Goal: Task Accomplishment & Management: Complete application form

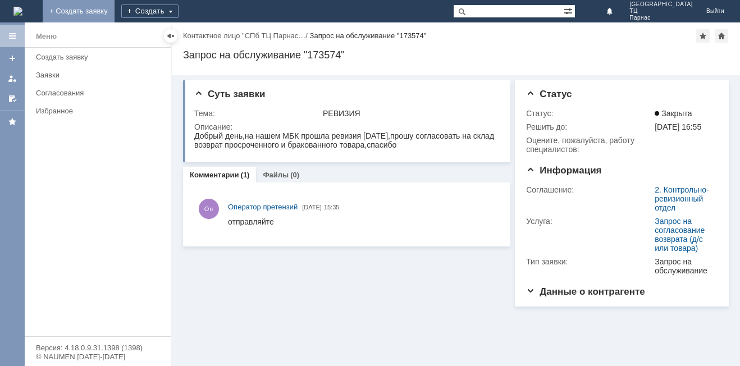
click at [115, 8] on link "+ Создать заявку" at bounding box center [79, 11] width 72 height 22
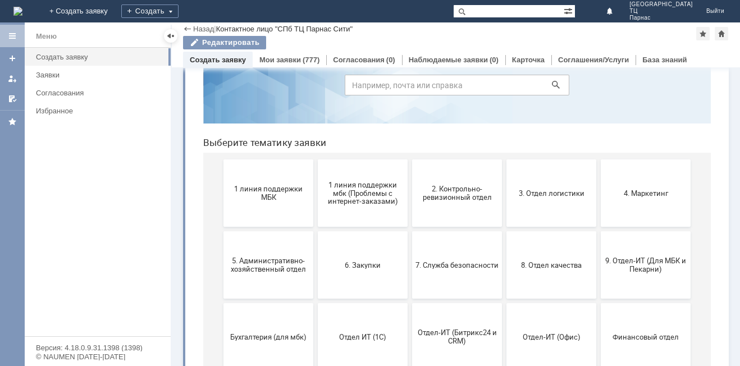
scroll to position [112, 0]
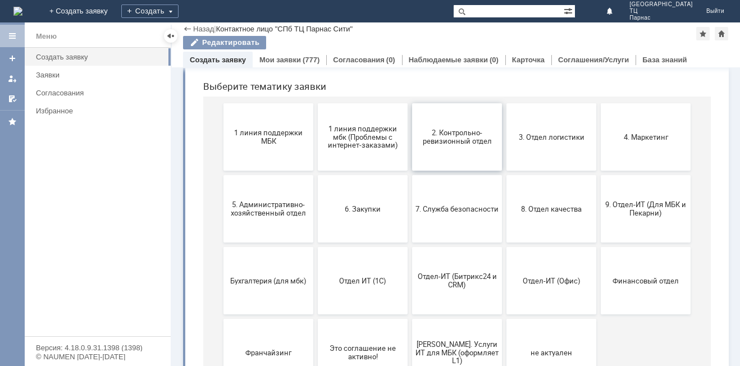
click at [445, 130] on span "2. Контрольно-ревизионный отдел" at bounding box center [456, 137] width 83 height 17
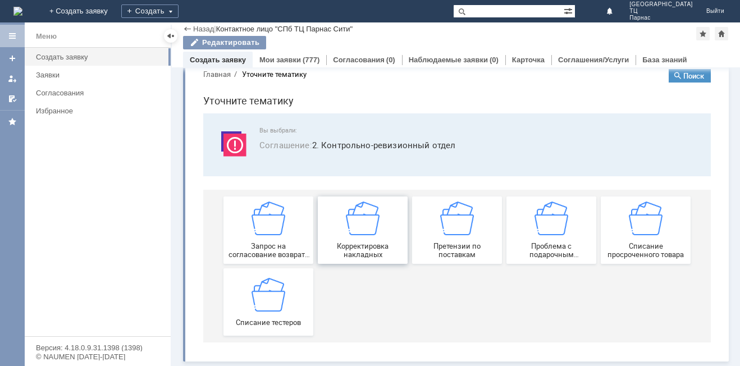
scroll to position [21, 0]
click at [447, 226] on img at bounding box center [457, 219] width 34 height 34
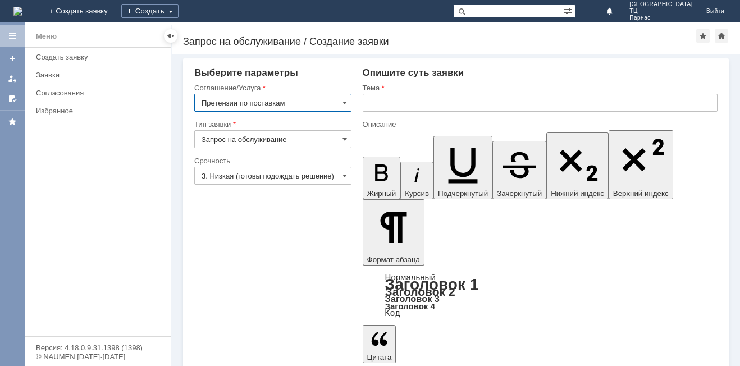
click at [396, 105] on input "text" at bounding box center [540, 103] width 355 height 18
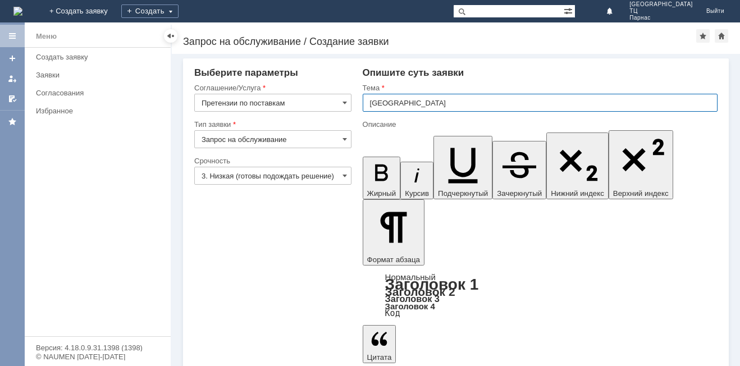
click at [384, 102] on input "СПБ ПАРНАС СИТИ" at bounding box center [540, 103] width 355 height 18
click at [368, 103] on input "СПБ ПАРНАС СИТИ" at bounding box center [540, 103] width 355 height 18
type input "МБК СПБ ПАРНАС СИТИ"
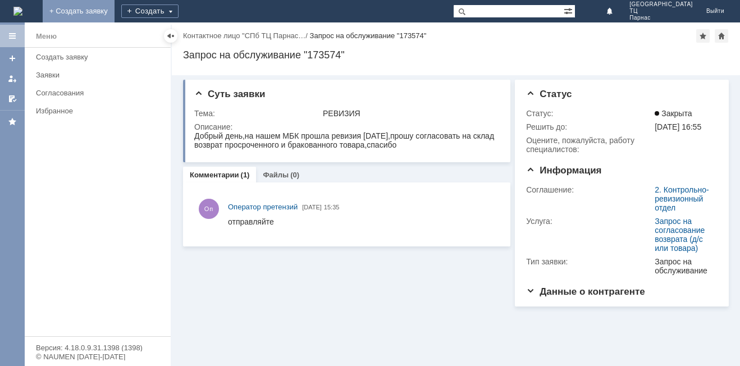
click at [115, 8] on link "+ Создать заявку" at bounding box center [79, 11] width 72 height 22
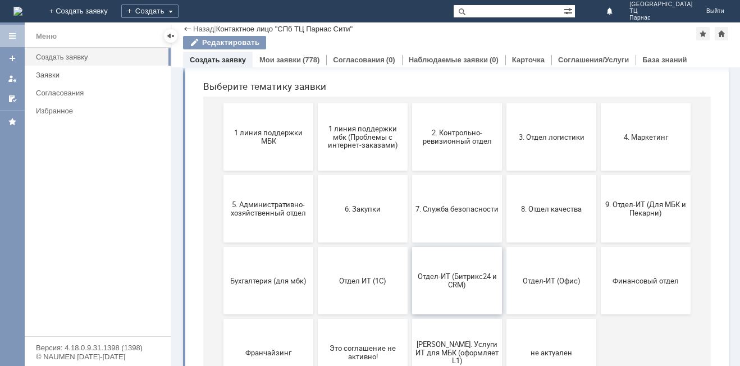
scroll to position [163, 0]
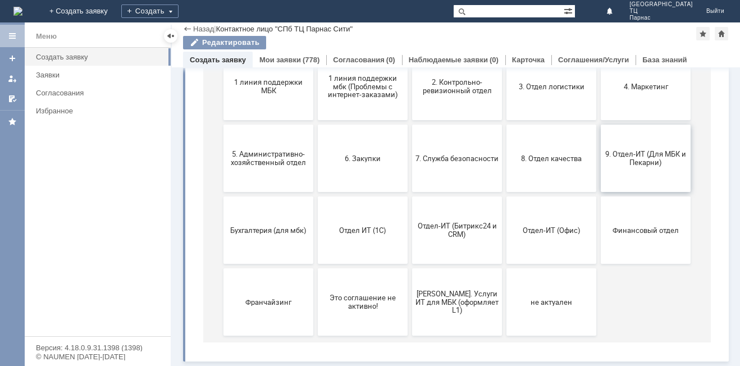
click at [632, 158] on span "9. Отдел-ИТ (Для МБК и Пекарни)" at bounding box center [645, 158] width 83 height 17
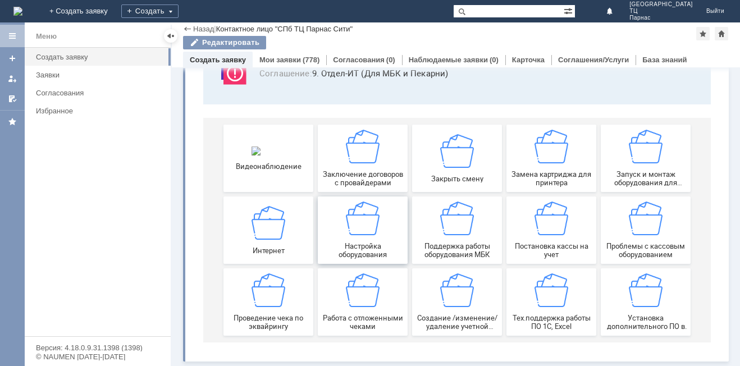
scroll to position [0, 0]
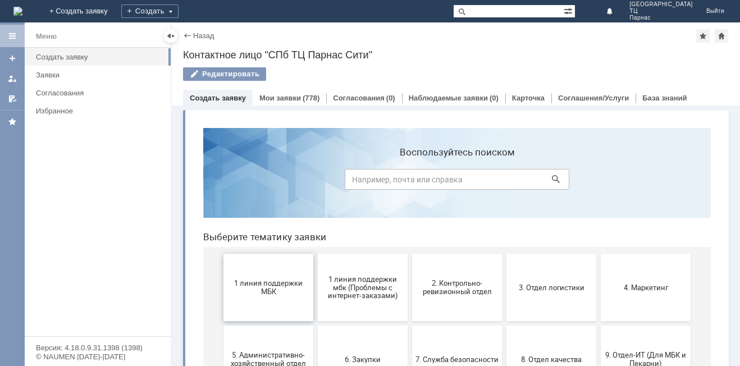
click at [253, 294] on span "1 линия поддержки МБК" at bounding box center [268, 287] width 83 height 17
click at [276, 290] on span "1 линия поддержки МБК" at bounding box center [268, 287] width 83 height 17
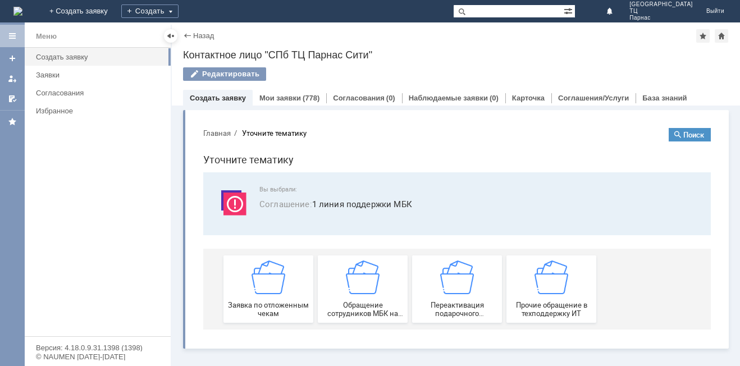
click at [276, 290] on img at bounding box center [269, 278] width 34 height 34
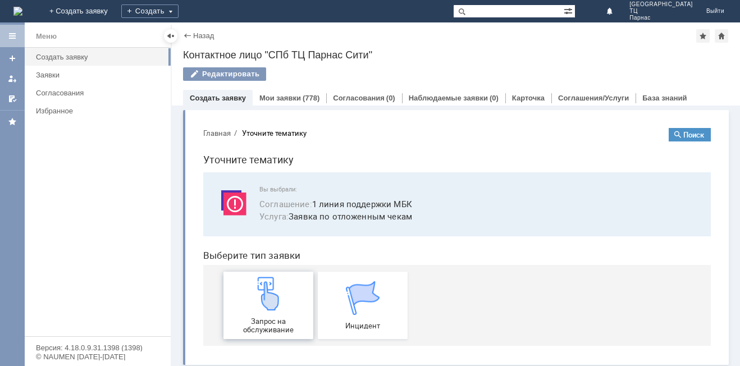
click at [260, 303] on img at bounding box center [269, 294] width 34 height 34
click at [268, 317] on div "Запрос на обслуживание" at bounding box center [268, 305] width 83 height 57
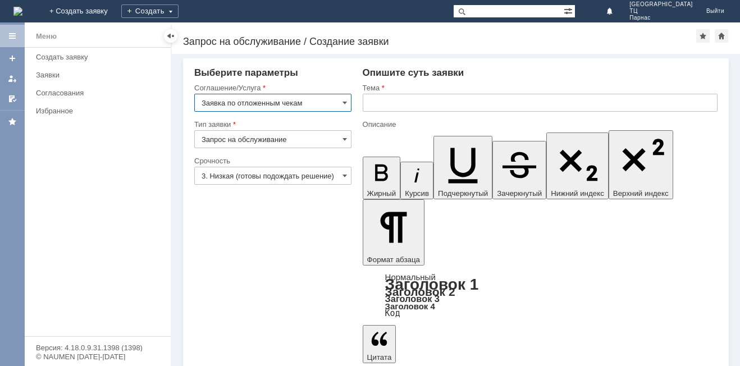
click at [372, 102] on input "text" at bounding box center [540, 103] width 355 height 18
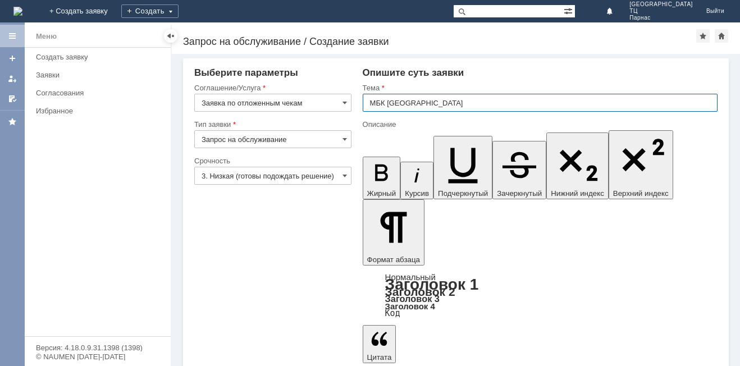
type input "МБК СПБ ПАРНАС СИТИ"
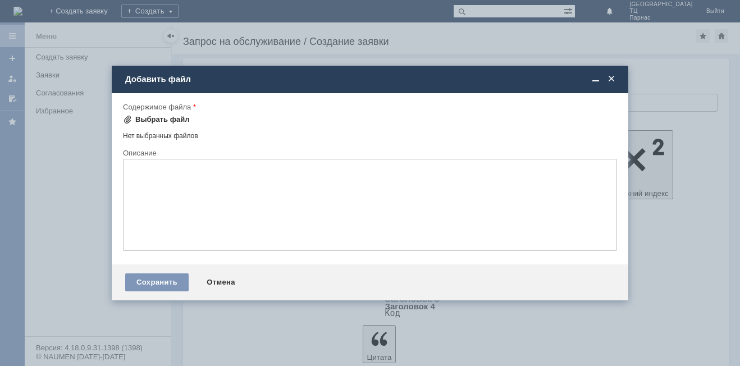
click at [172, 116] on div "Выбрать файл" at bounding box center [162, 119] width 54 height 9
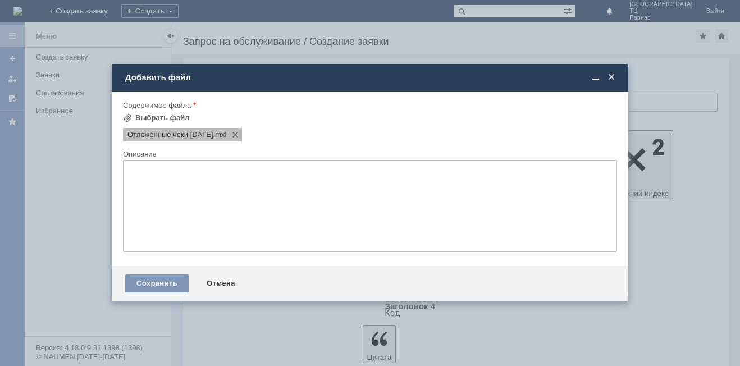
click at [176, 130] on div "Отложенные чеки 06.10.2025 .mxl" at bounding box center [182, 134] width 119 height 13
click at [159, 282] on div "Сохранить" at bounding box center [156, 284] width 63 height 18
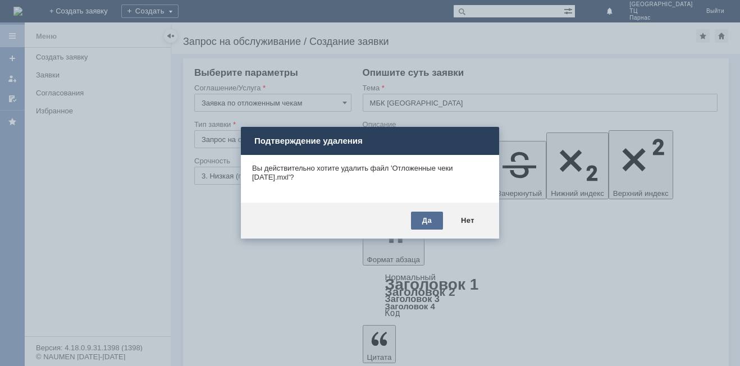
click at [431, 218] on div "Да" at bounding box center [427, 221] width 32 height 18
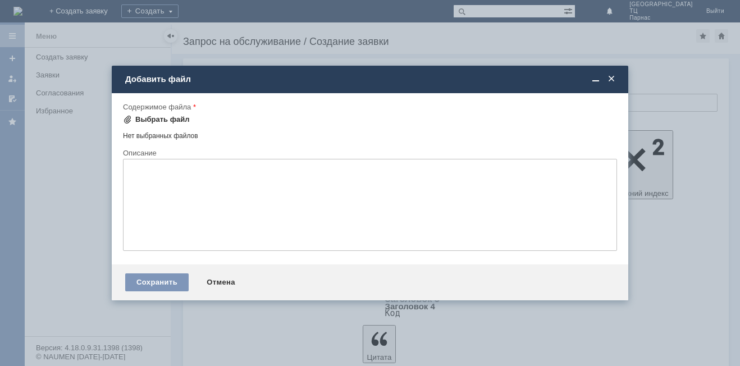
click at [155, 113] on div "Выбрать файл" at bounding box center [156, 119] width 67 height 13
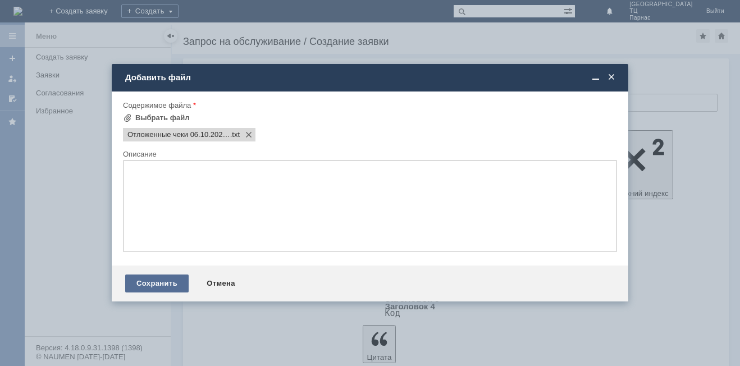
click at [169, 284] on div "Сохранить" at bounding box center [156, 284] width 63 height 18
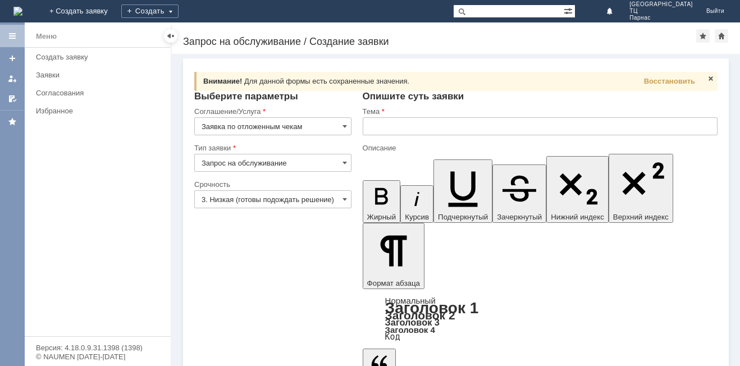
click at [376, 126] on input "text" at bounding box center [540, 126] width 355 height 18
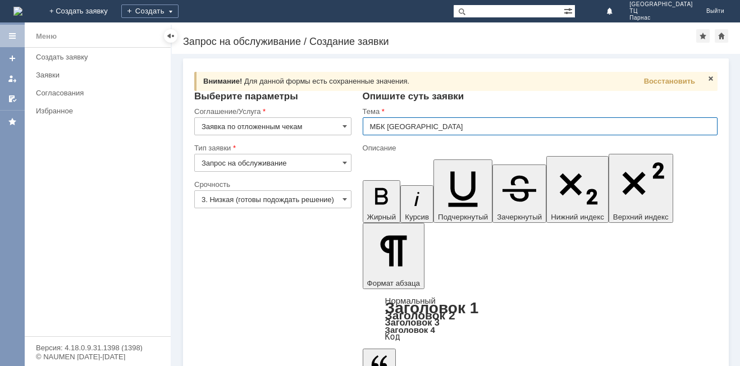
type input "МБК [GEOGRAPHIC_DATA]"
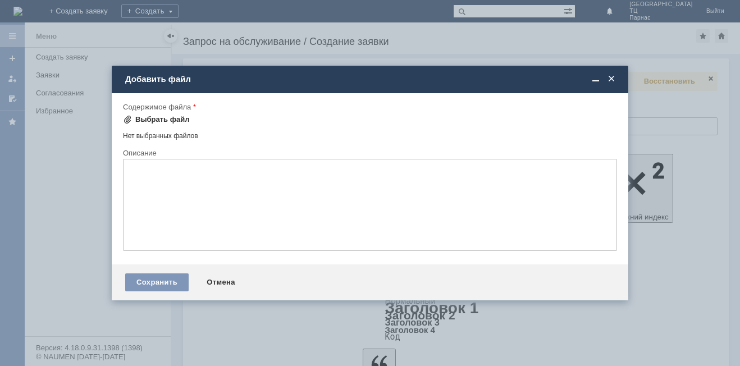
click at [168, 116] on div "Выбрать файл" at bounding box center [162, 119] width 54 height 9
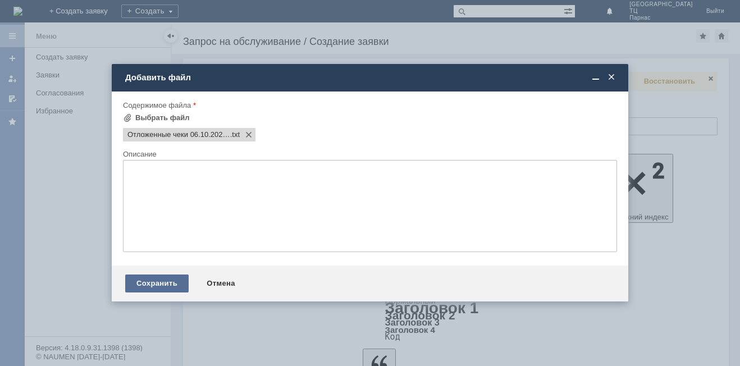
click at [155, 278] on div "Сохранить" at bounding box center [156, 284] width 63 height 18
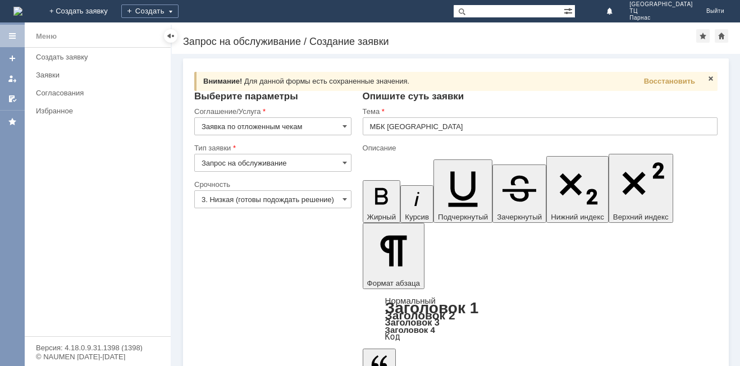
scroll to position [14, 0]
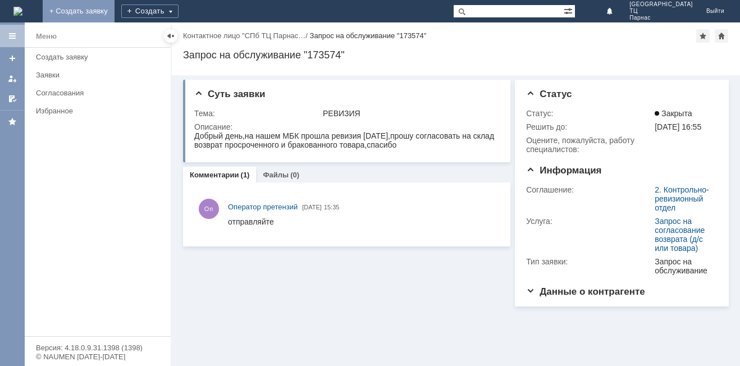
click at [115, 8] on link "+ Создать заявку" at bounding box center [79, 11] width 72 height 22
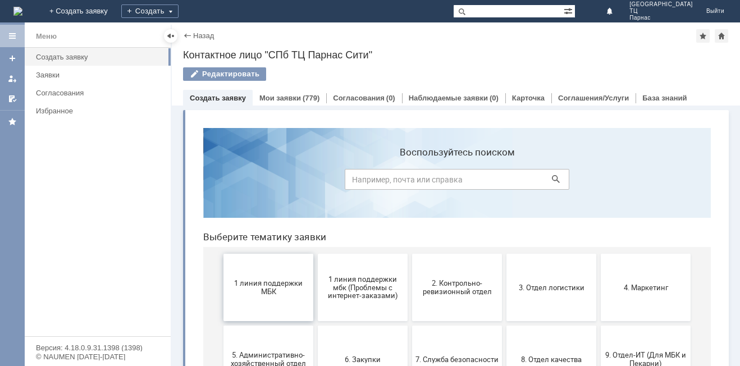
click at [252, 285] on span "1 линия поддержки МБК" at bounding box center [268, 287] width 83 height 17
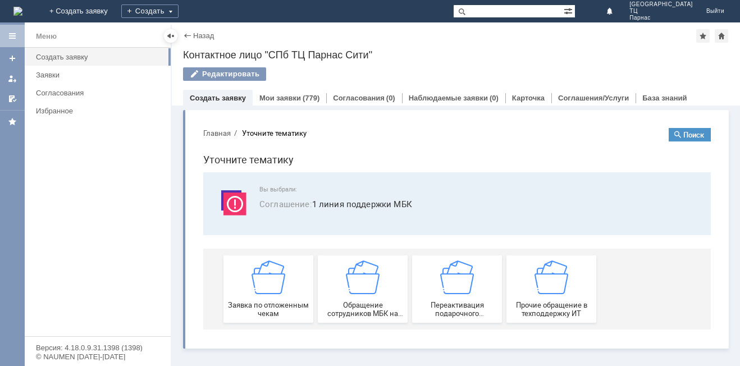
click at [252, 285] on img at bounding box center [269, 278] width 34 height 34
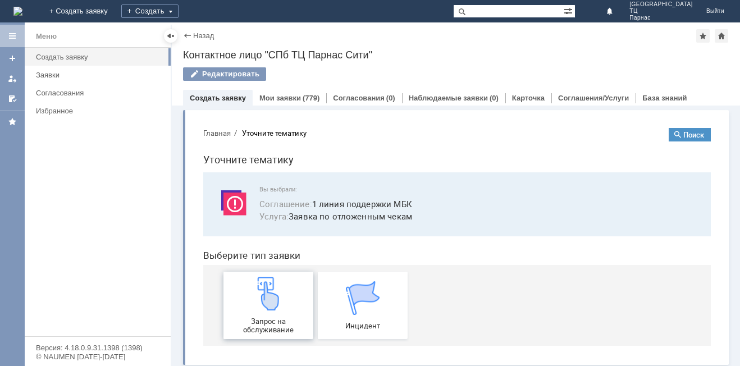
click at [254, 294] on img at bounding box center [269, 294] width 34 height 34
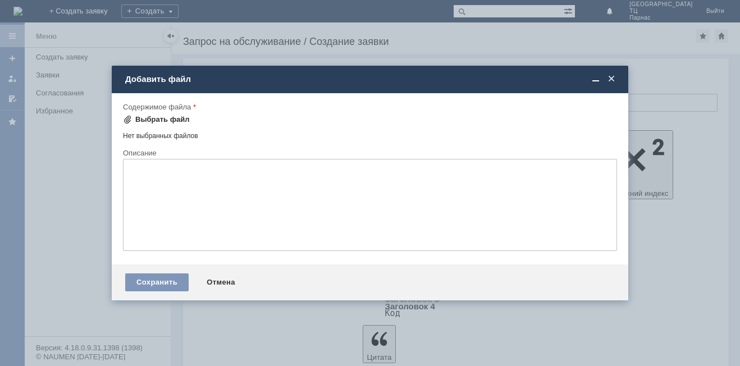
click at [179, 117] on div "Выбрать файл" at bounding box center [162, 119] width 54 height 9
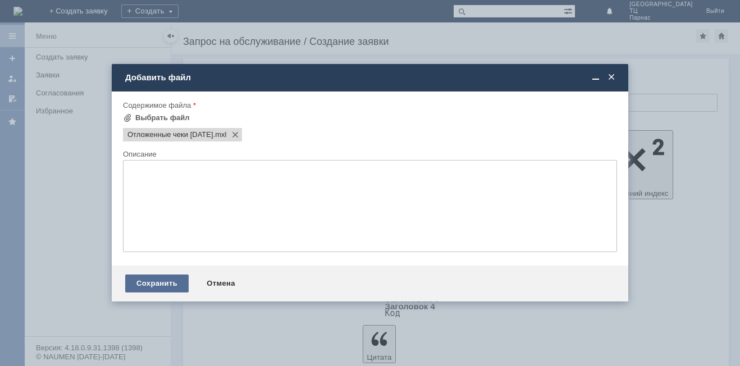
click at [148, 278] on div "Сохранить" at bounding box center [156, 284] width 63 height 18
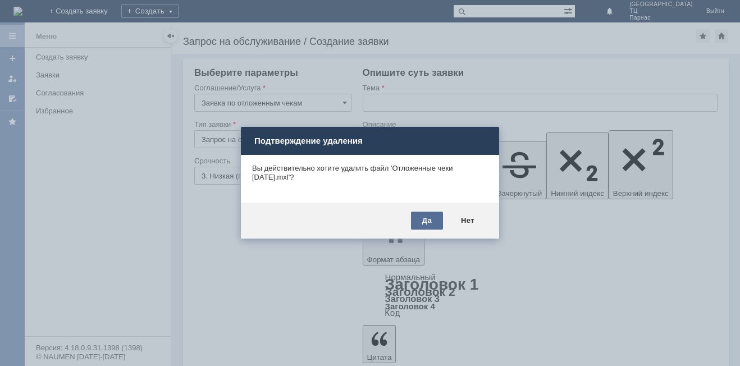
click at [419, 222] on div "Да" at bounding box center [427, 221] width 32 height 18
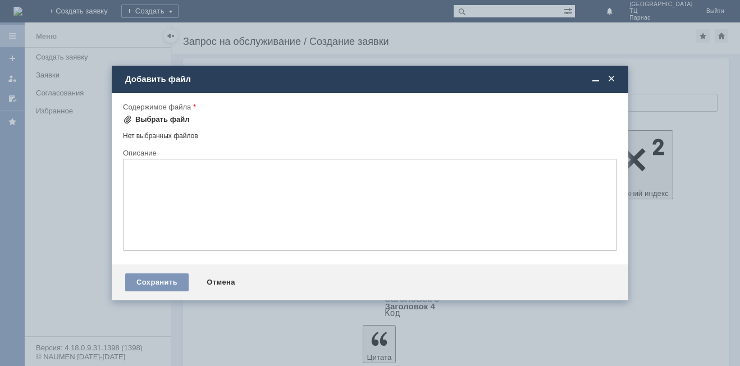
click at [147, 118] on div "Выбрать файл" at bounding box center [162, 119] width 54 height 9
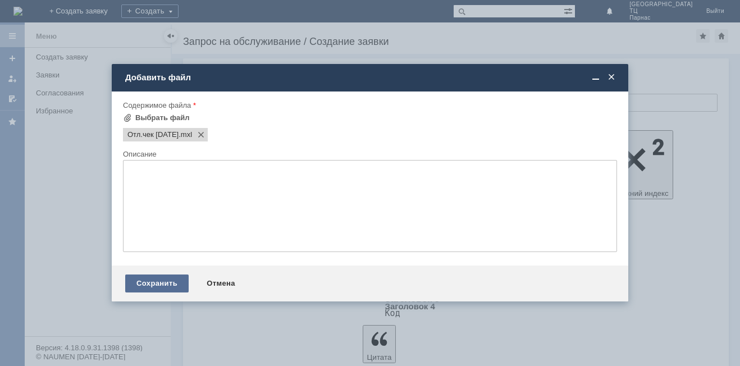
click at [159, 283] on div "Сохранить" at bounding box center [156, 284] width 63 height 18
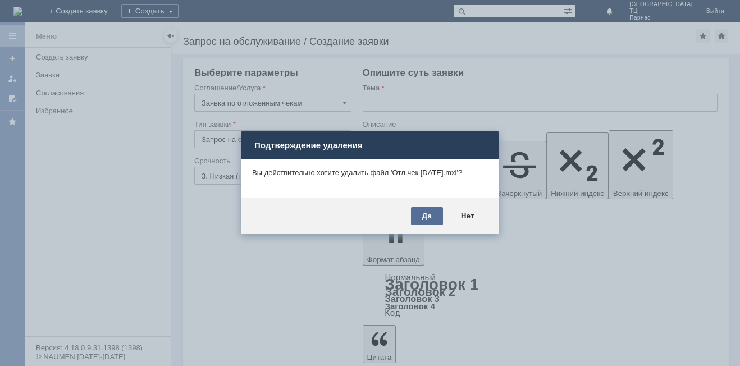
click at [419, 215] on div "Да" at bounding box center [427, 216] width 32 height 18
